Goal: Check status: Check status

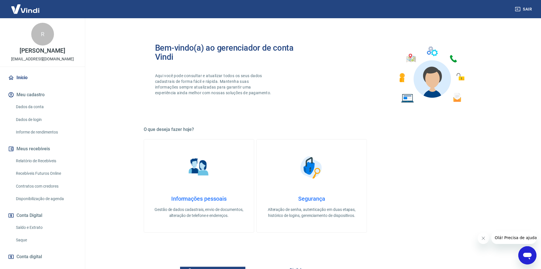
click at [24, 236] on link "Saque" at bounding box center [46, 240] width 65 height 12
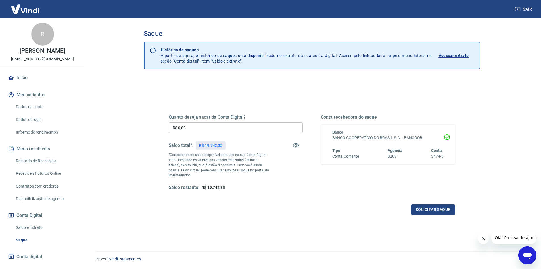
click at [35, 77] on link "Início" at bounding box center [42, 77] width 71 height 13
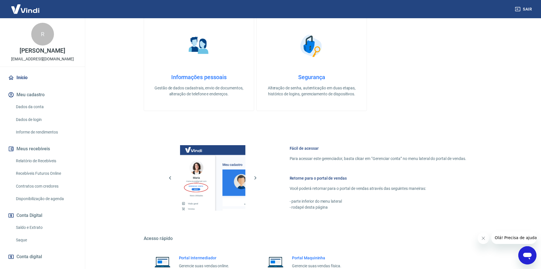
scroll to position [175, 0]
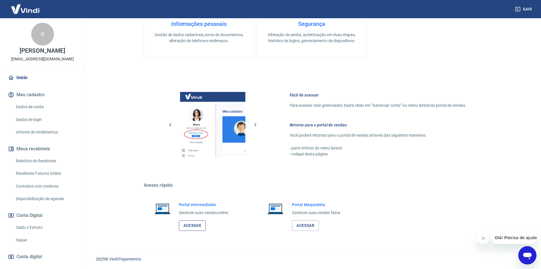
click at [196, 222] on link "Acessar" at bounding box center [192, 225] width 27 height 11
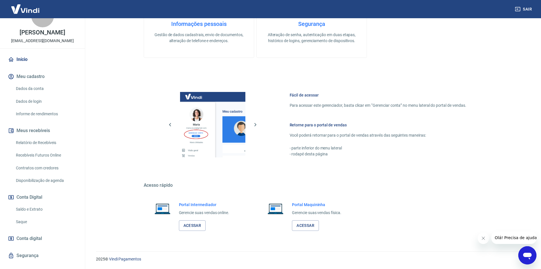
scroll to position [28, 0]
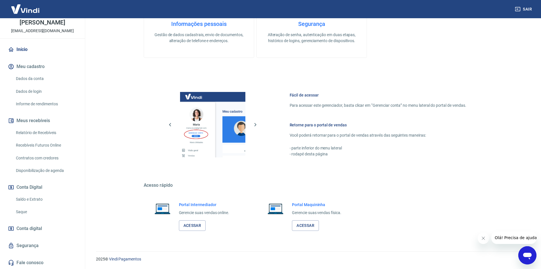
click at [32, 200] on link "Saldo e Extrato" at bounding box center [46, 199] width 65 height 12
